Goal: Navigation & Orientation: Find specific page/section

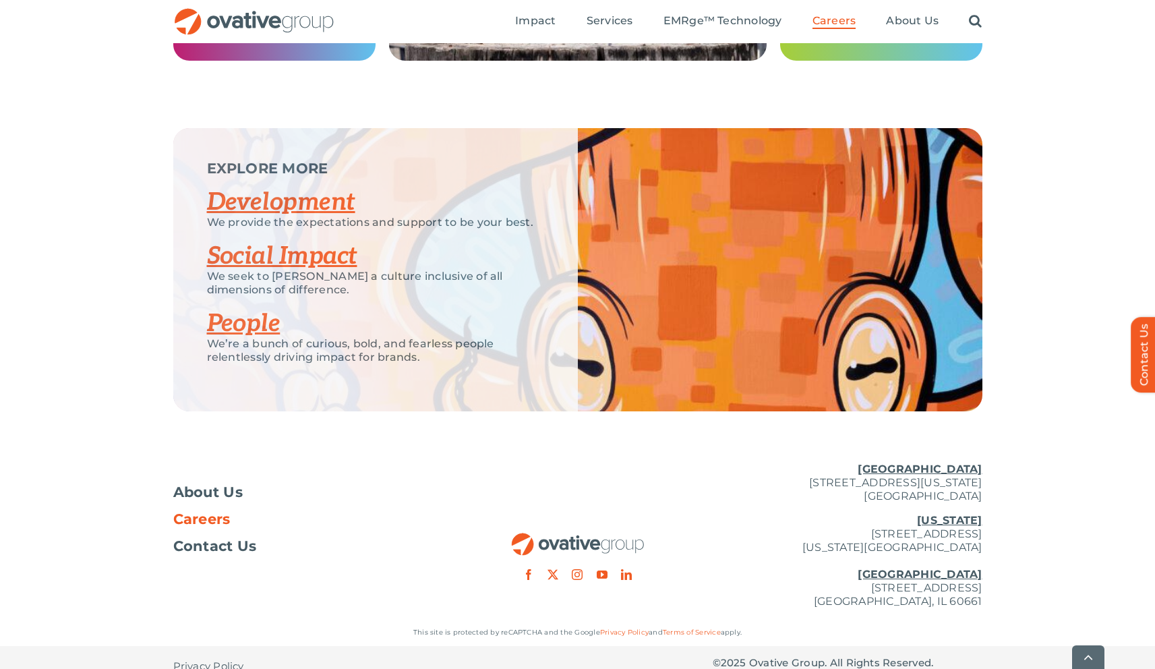
scroll to position [2542, 0]
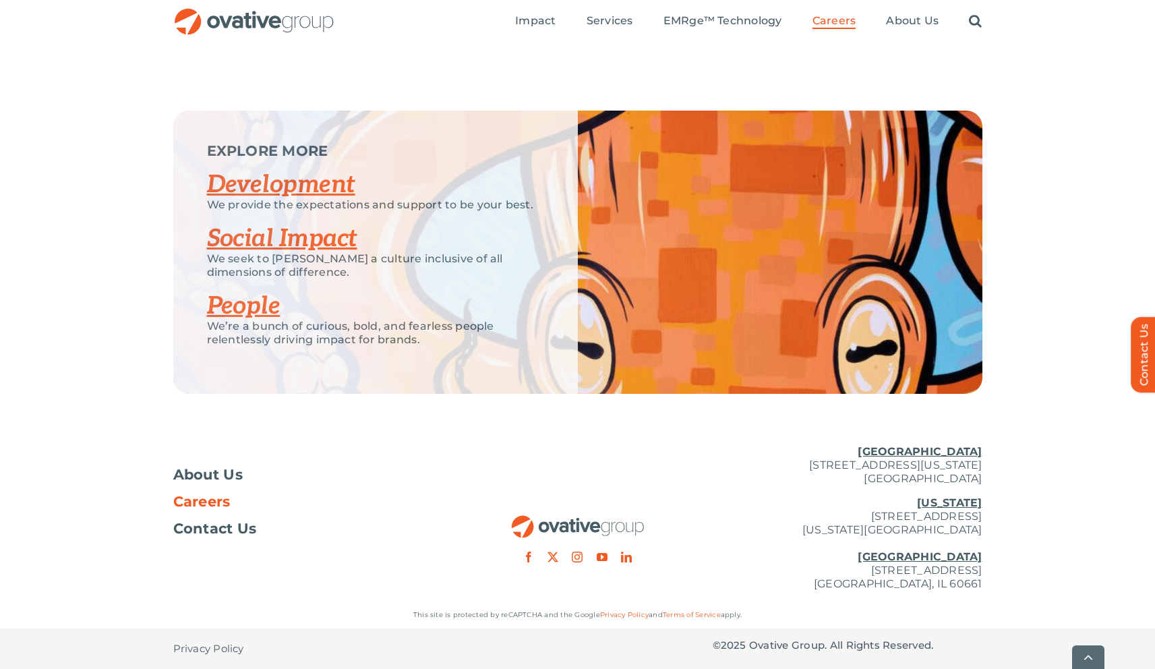
click at [191, 506] on span "Careers" at bounding box center [201, 501] width 57 height 13
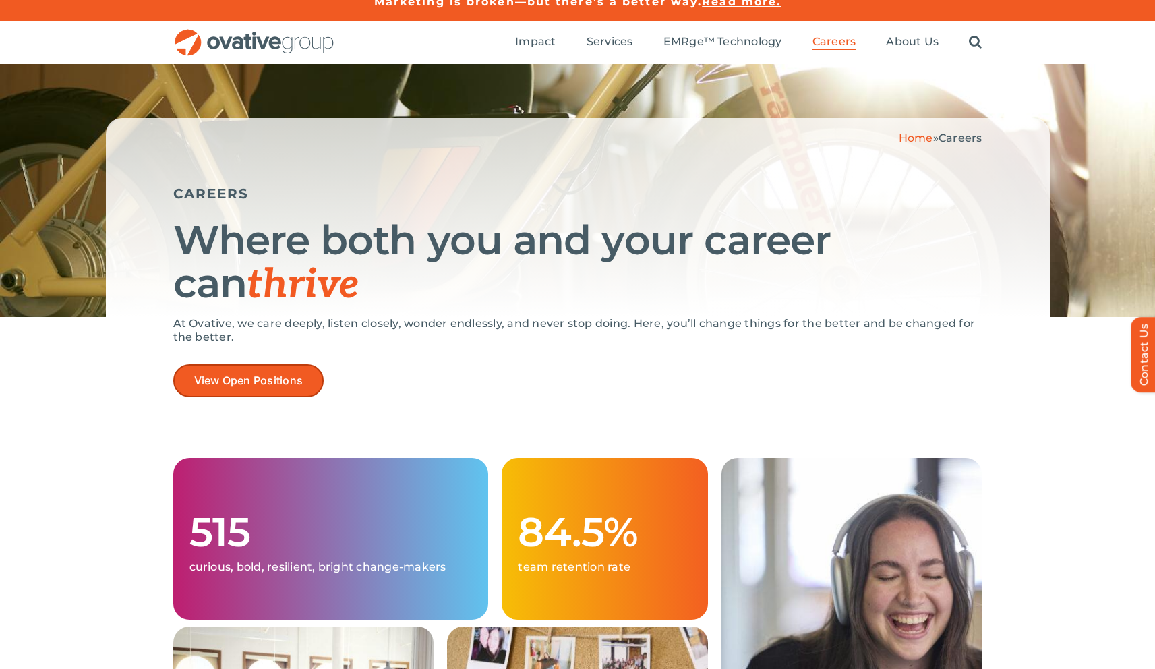
click at [224, 386] on span "View Open Positions" at bounding box center [248, 380] width 109 height 13
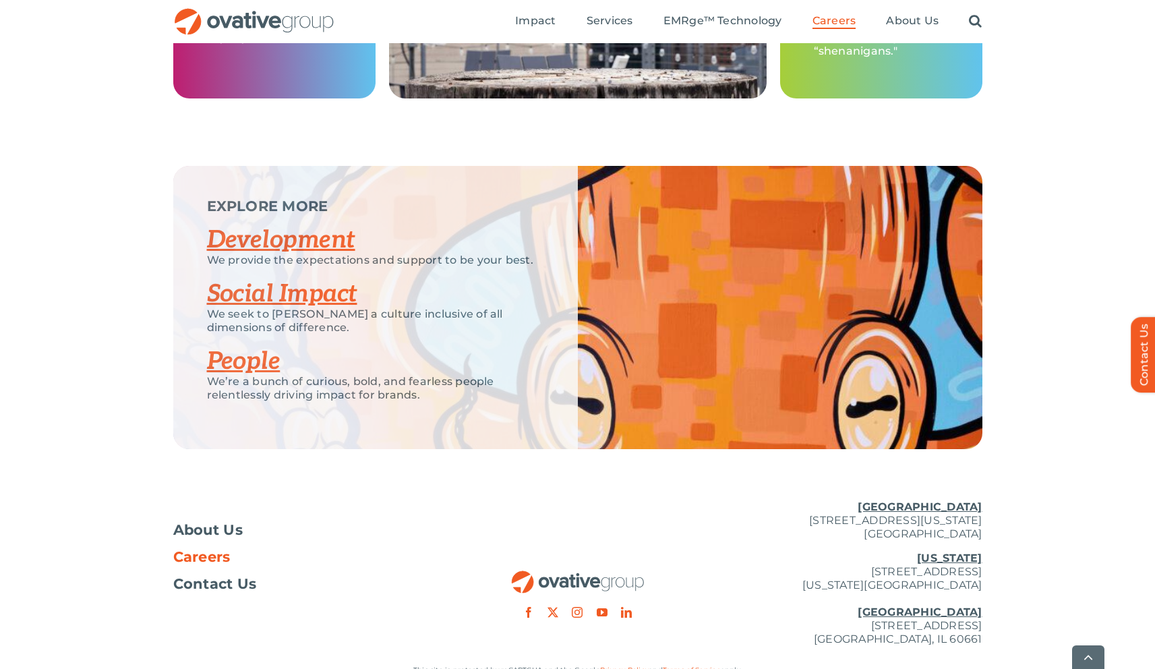
scroll to position [2542, 0]
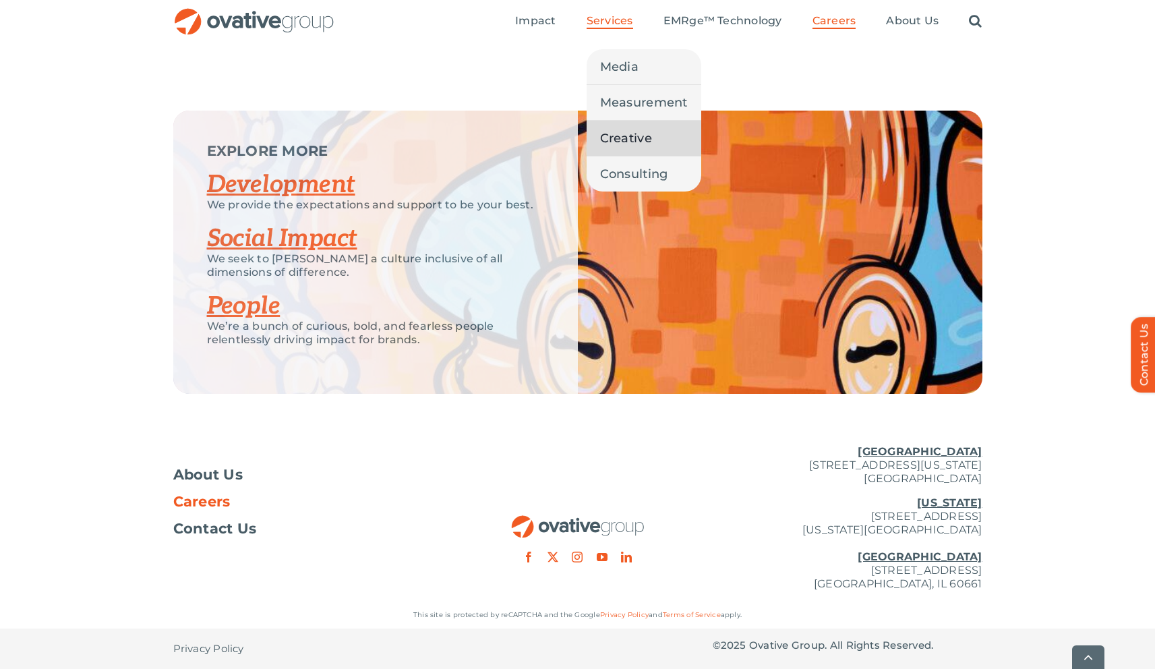
click at [613, 131] on span "Creative" at bounding box center [626, 138] width 52 height 19
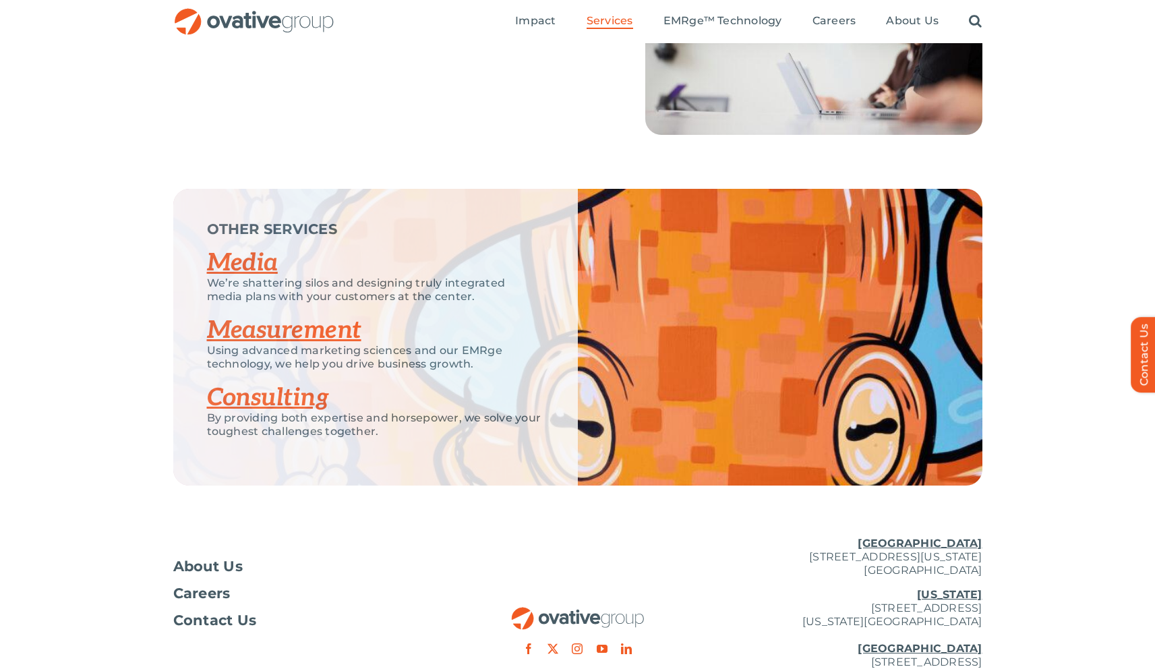
scroll to position [1904, 0]
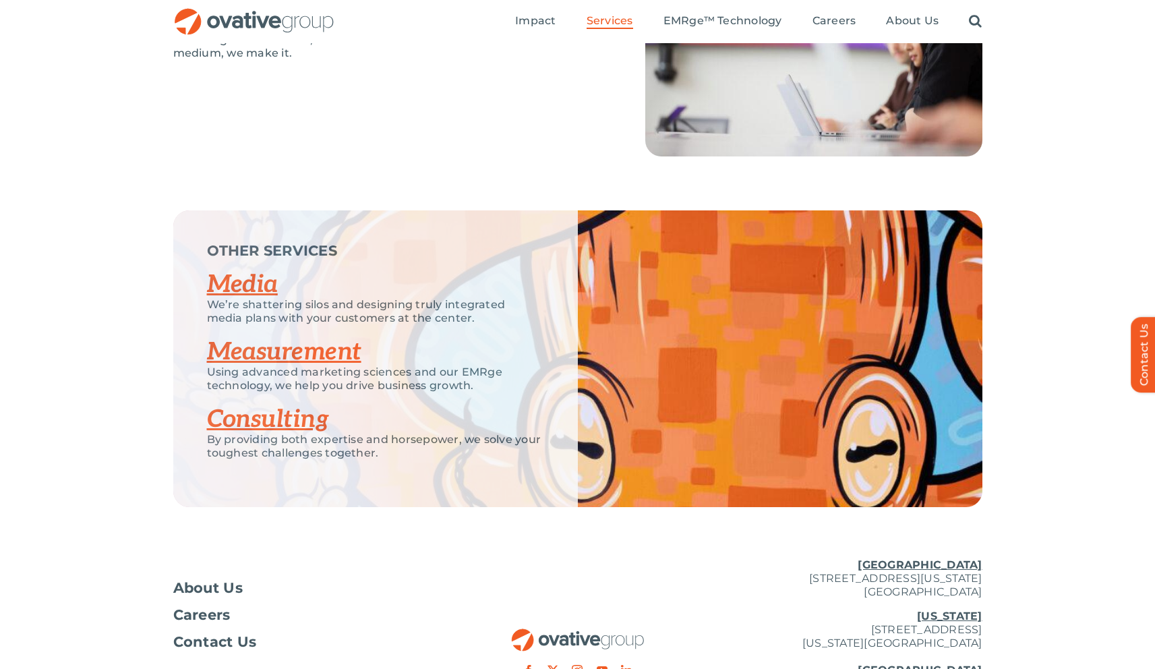
click at [247, 279] on link "Media" at bounding box center [242, 285] width 71 height 30
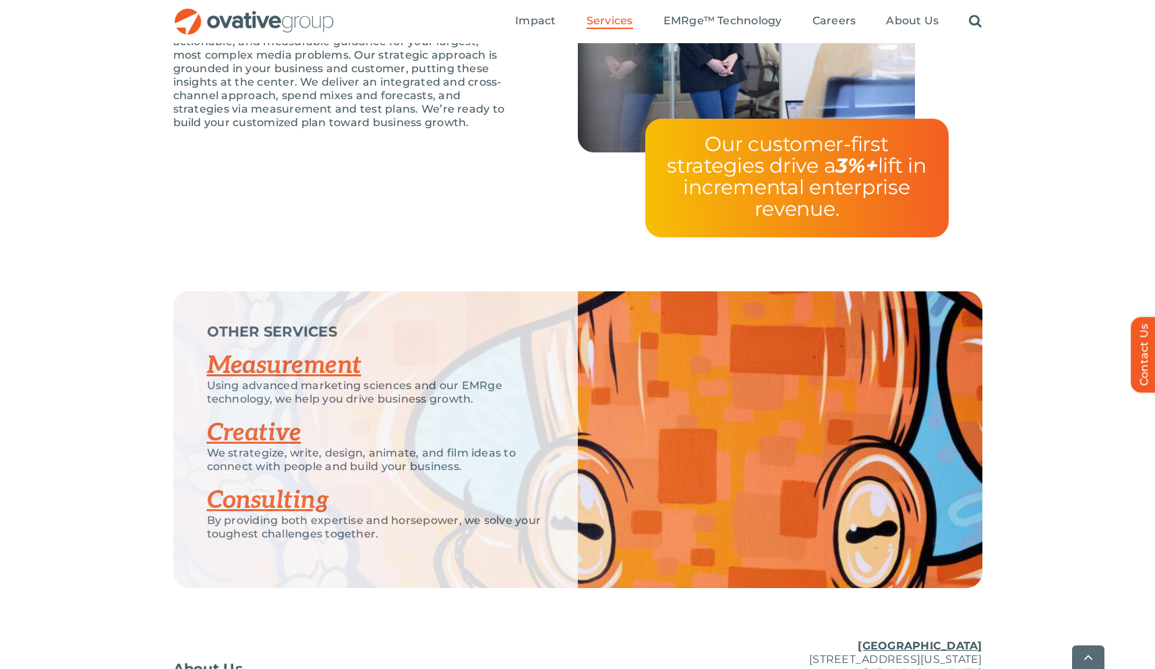
scroll to position [2885, 0]
